Goal: Navigation & Orientation: Find specific page/section

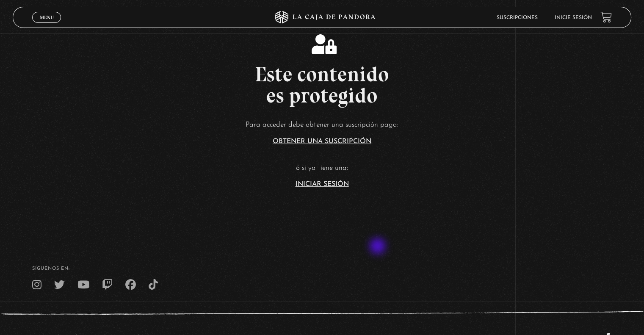
scroll to position [169, 0]
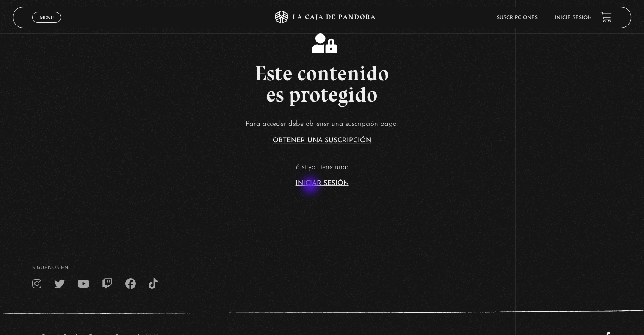
click at [312, 186] on link "Iniciar Sesión" at bounding box center [321, 183] width 53 height 7
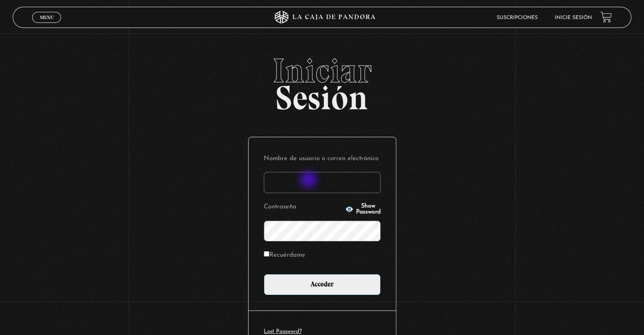
click at [308, 180] on input "Nombre de usuario o correo electrónico" at bounding box center [322, 182] width 117 height 21
type input "Rose08"
click at [359, 210] on span "Show Password" at bounding box center [368, 209] width 25 height 12
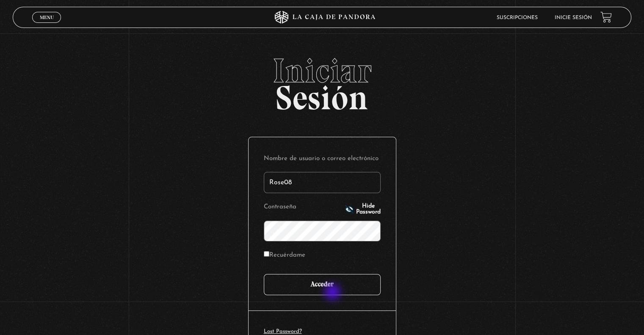
click at [333, 293] on input "Acceder" at bounding box center [322, 284] width 117 height 21
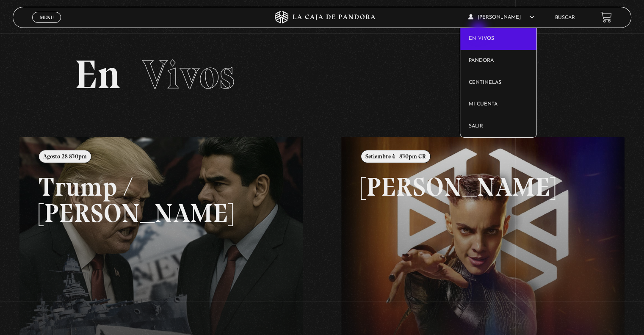
click at [478, 33] on link "En vivos" at bounding box center [498, 39] width 77 height 22
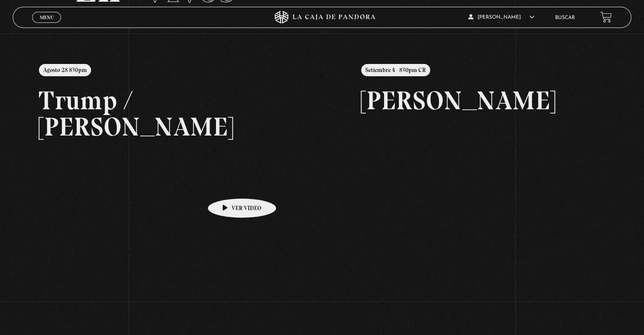
scroll to position [85, 0]
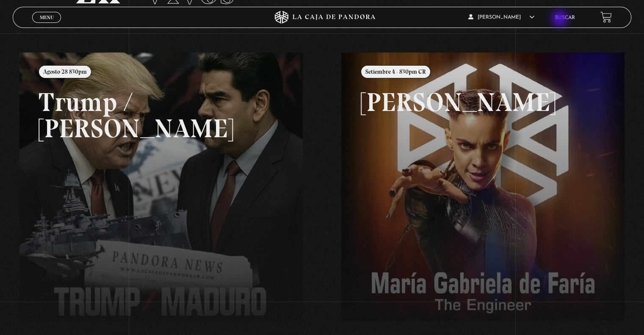
click at [560, 19] on link "Buscar" at bounding box center [565, 17] width 20 height 5
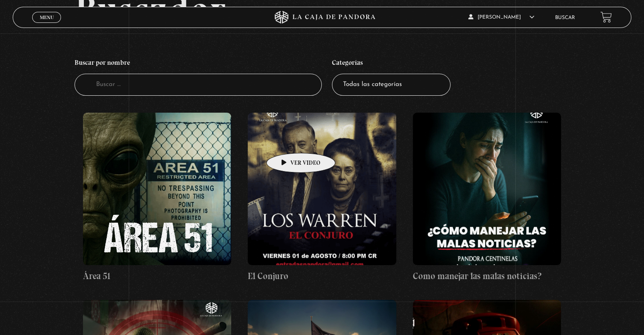
scroll to position [127, 0]
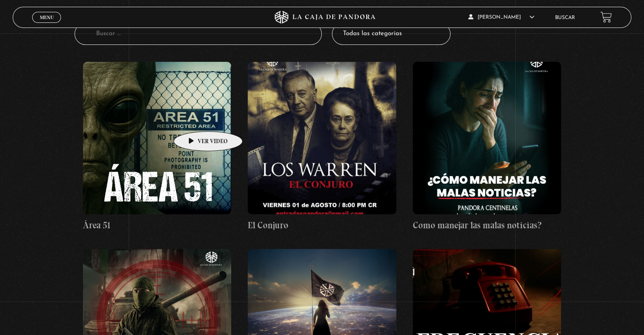
click at [195, 119] on figure at bounding box center [157, 138] width 148 height 152
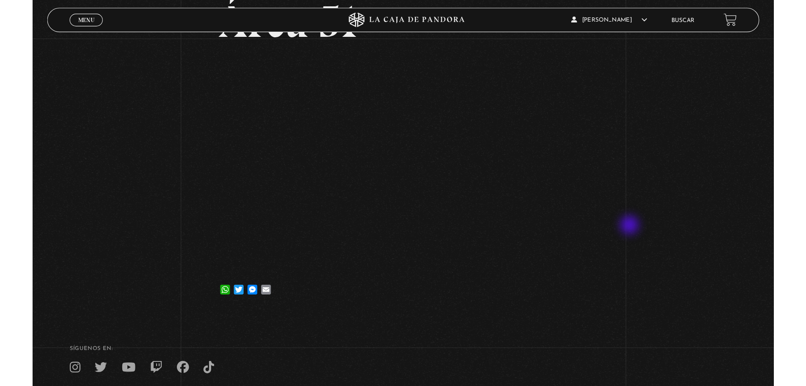
scroll to position [42, 0]
